Goal: Transaction & Acquisition: Purchase product/service

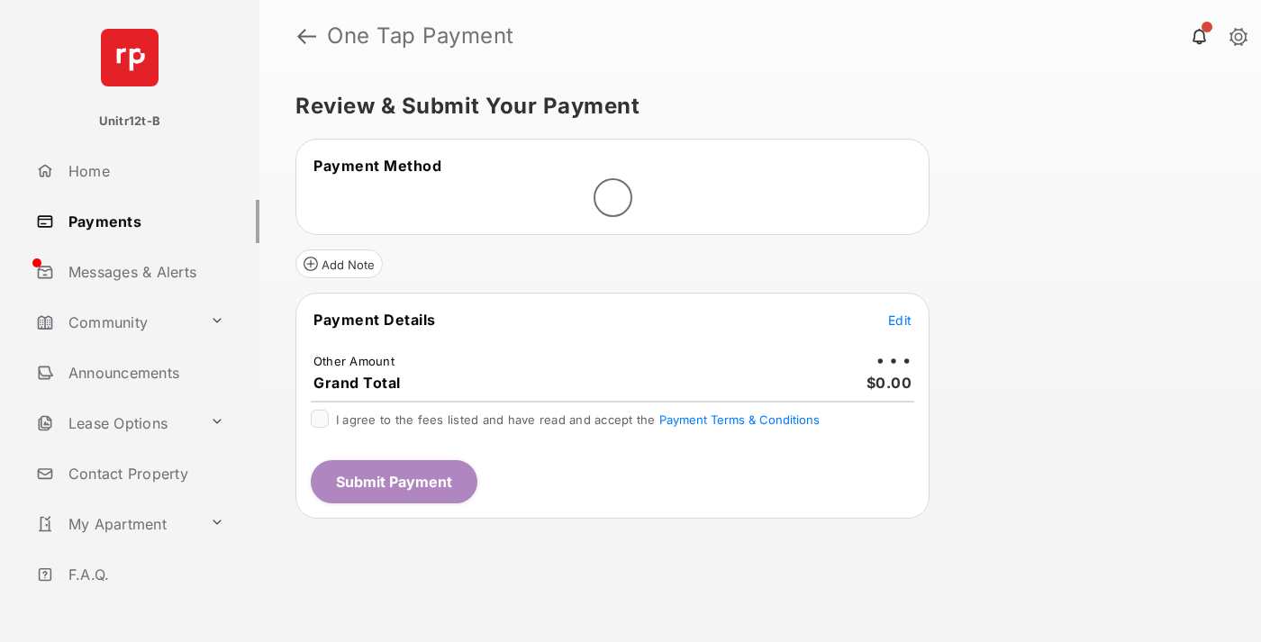
click at [900, 321] on span "Edit" at bounding box center [899, 319] width 23 height 15
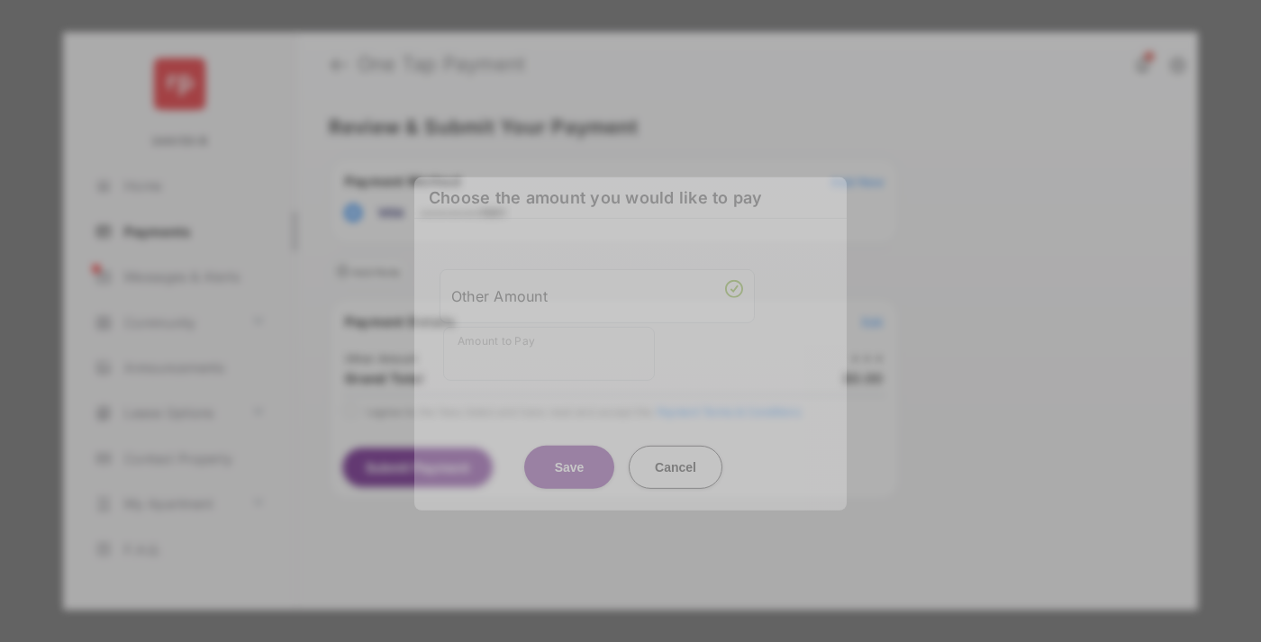
click at [597, 295] on div "Other Amount" at bounding box center [597, 295] width 292 height 31
type input "**"
click at [569, 447] on button "Save" at bounding box center [569, 466] width 90 height 43
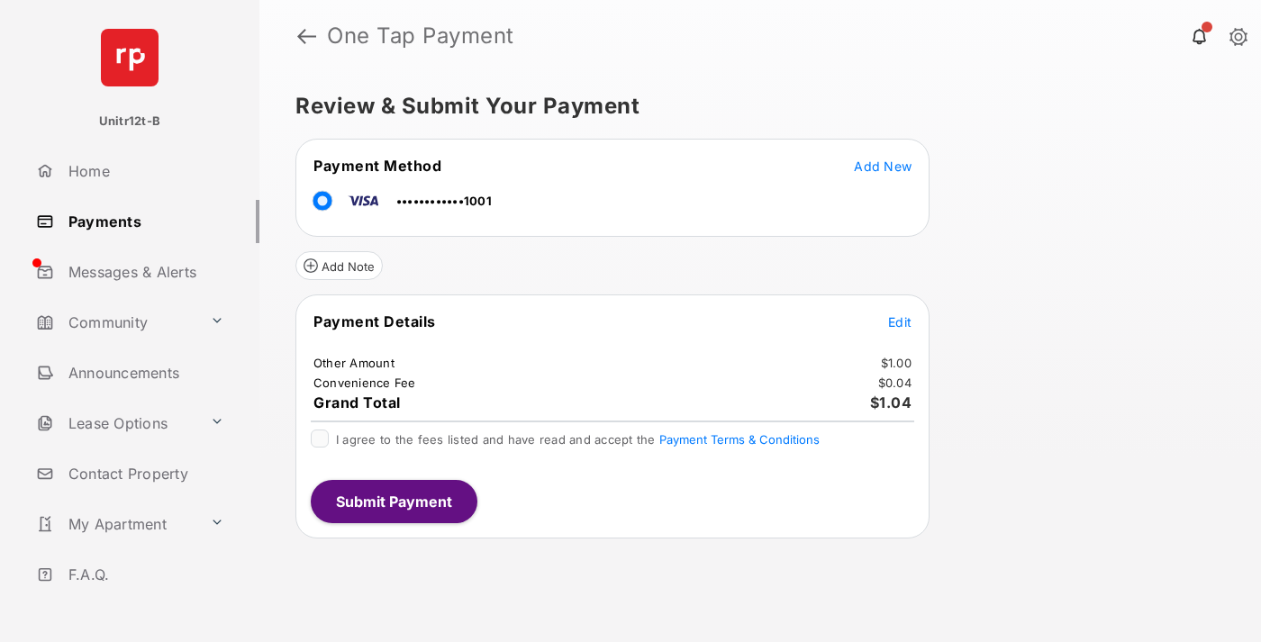
click at [900, 321] on span "Edit" at bounding box center [899, 321] width 23 height 15
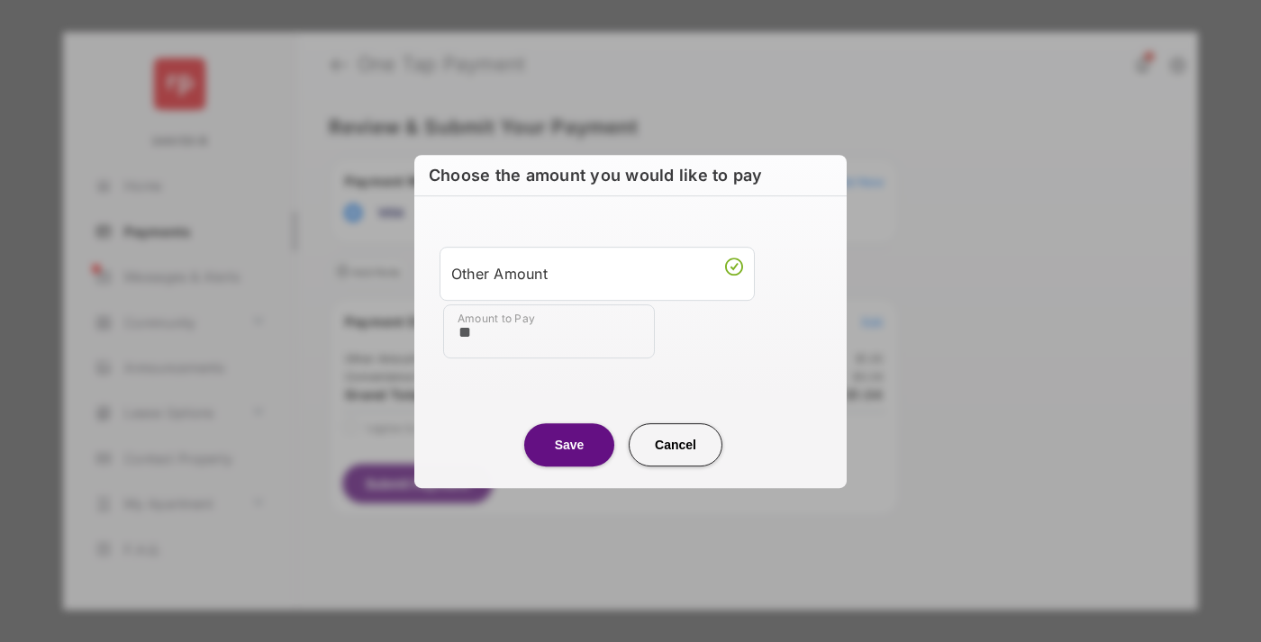
click at [569, 444] on button "Save" at bounding box center [569, 444] width 90 height 43
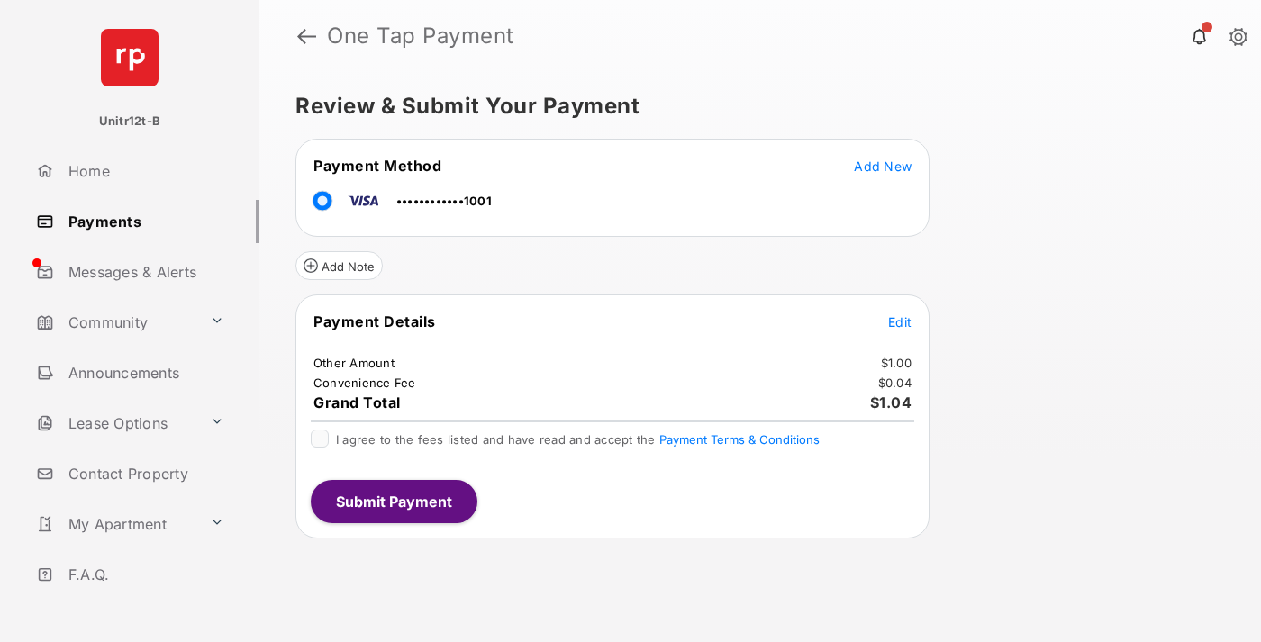
click at [393, 501] on button "Submit Payment" at bounding box center [394, 501] width 167 height 43
